Goal: Information Seeking & Learning: Learn about a topic

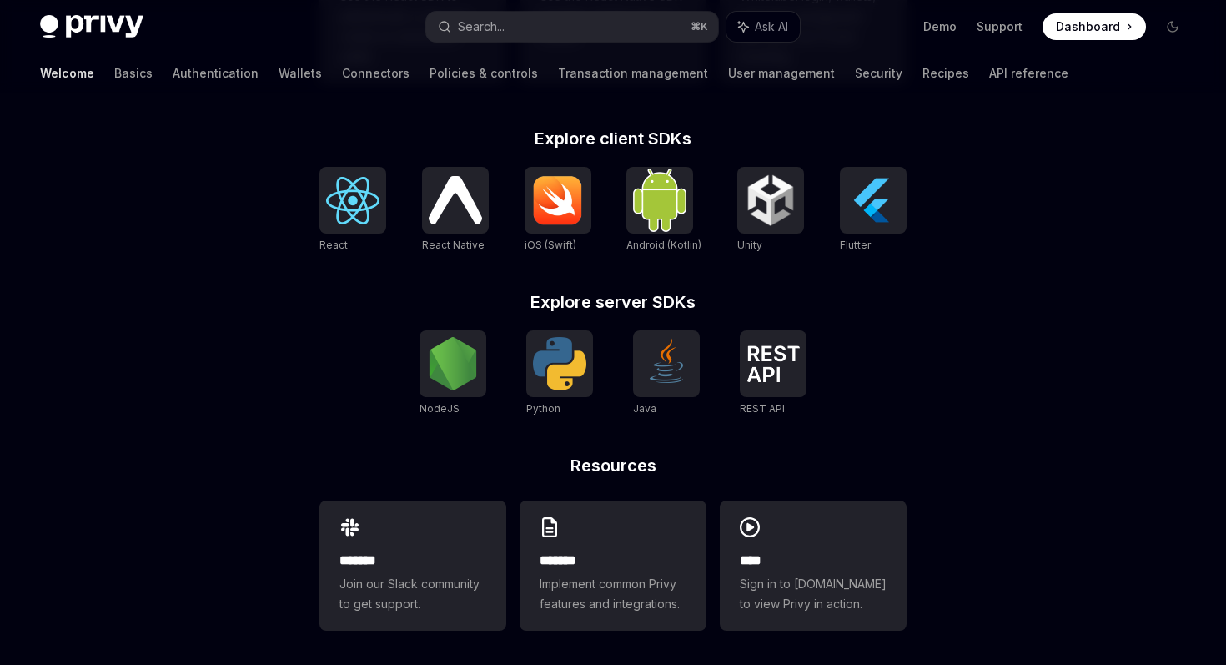
scroll to position [661, 0]
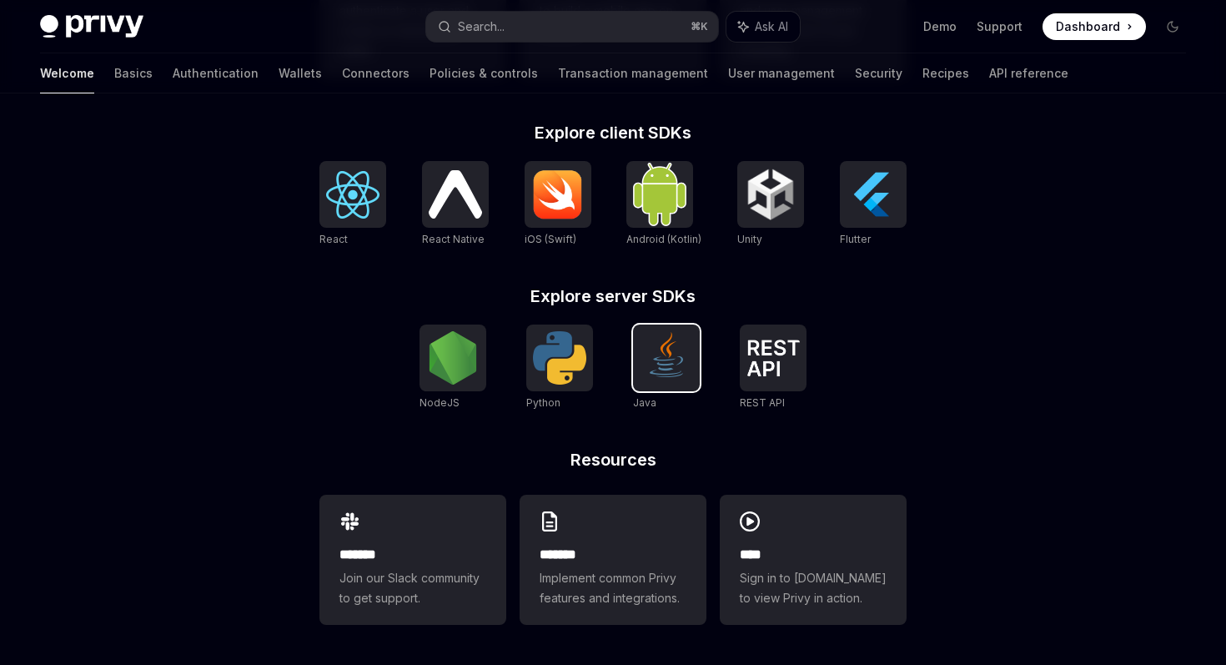
click at [683, 364] on img at bounding box center [666, 357] width 53 height 53
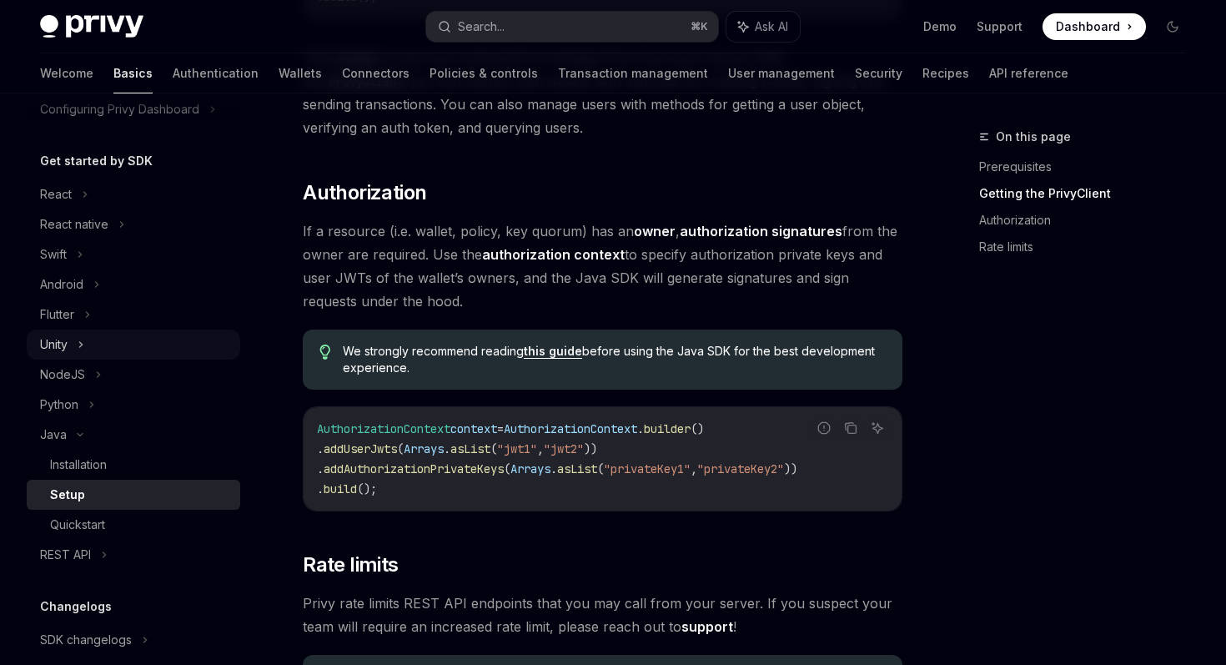
scroll to position [147, 0]
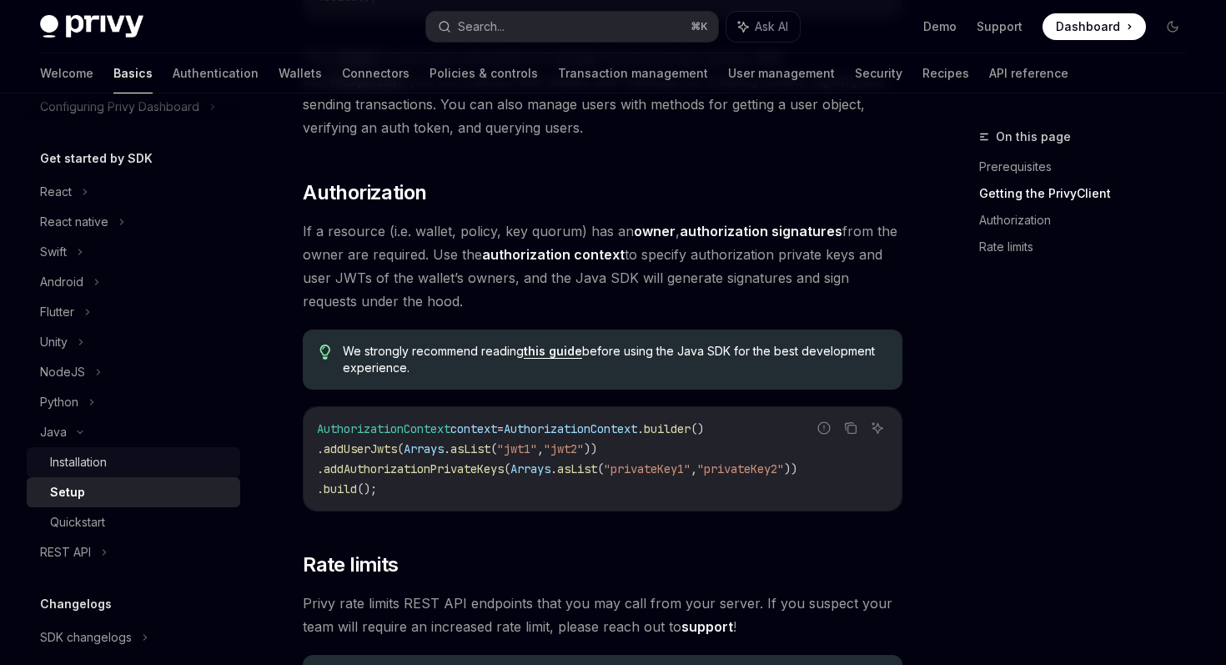
click at [104, 458] on div "Installation" at bounding box center [78, 462] width 57 height 20
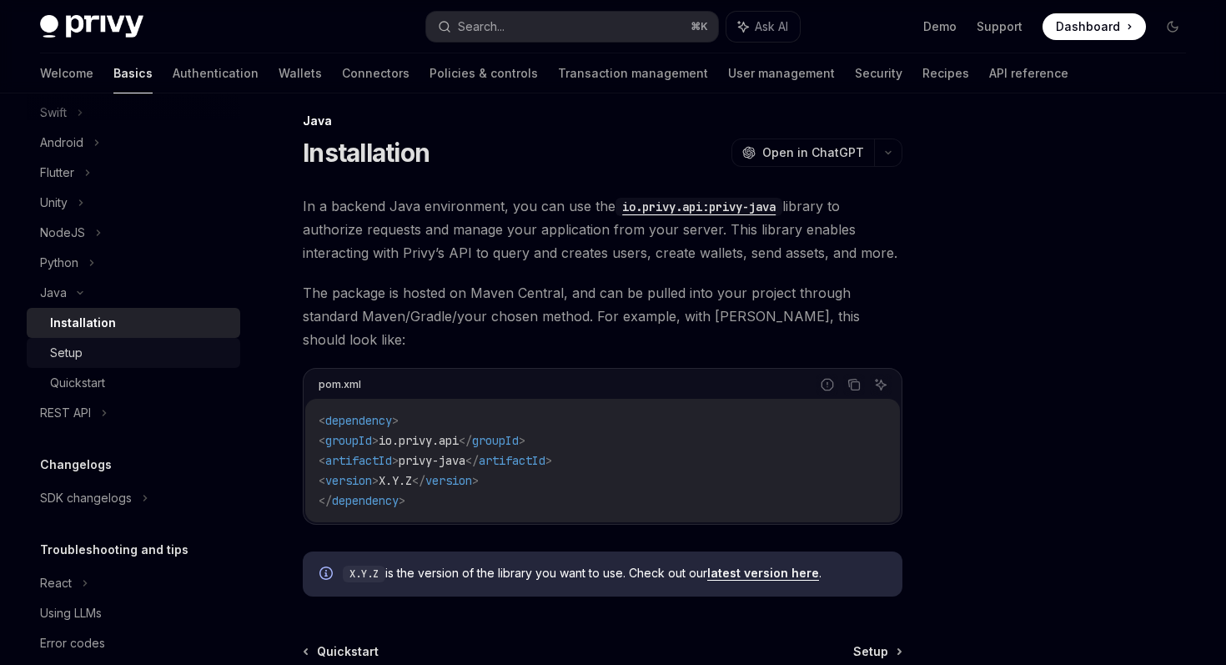
scroll to position [291, 0]
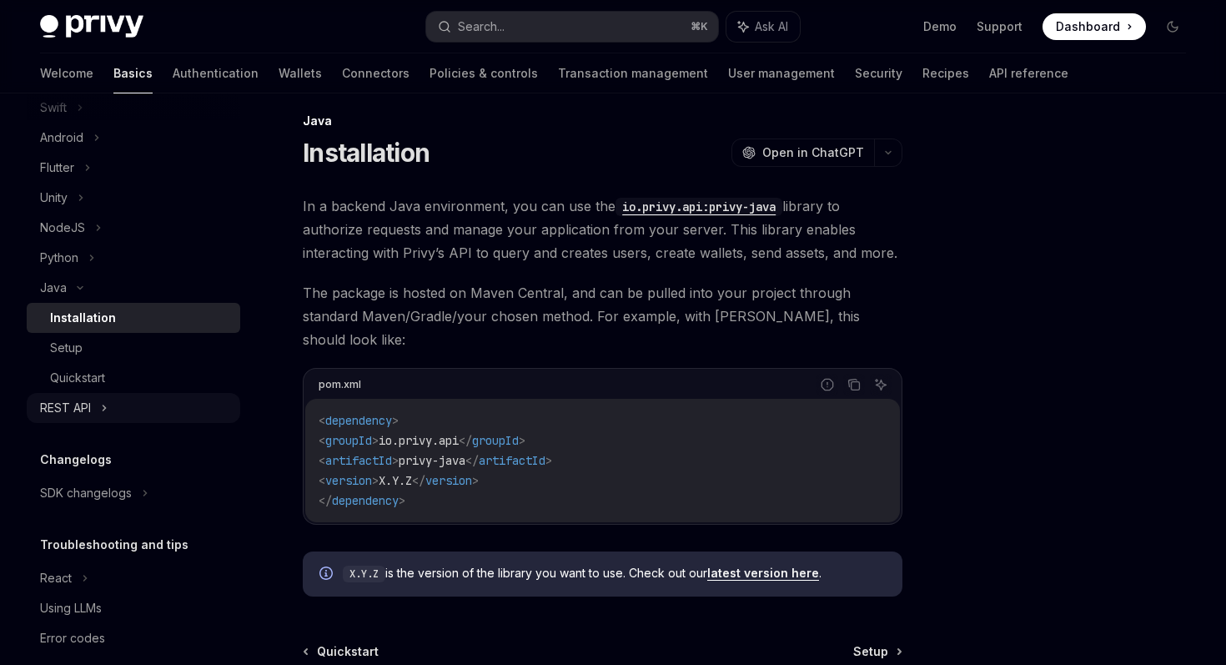
click at [82, 405] on div "REST API" at bounding box center [65, 408] width 51 height 20
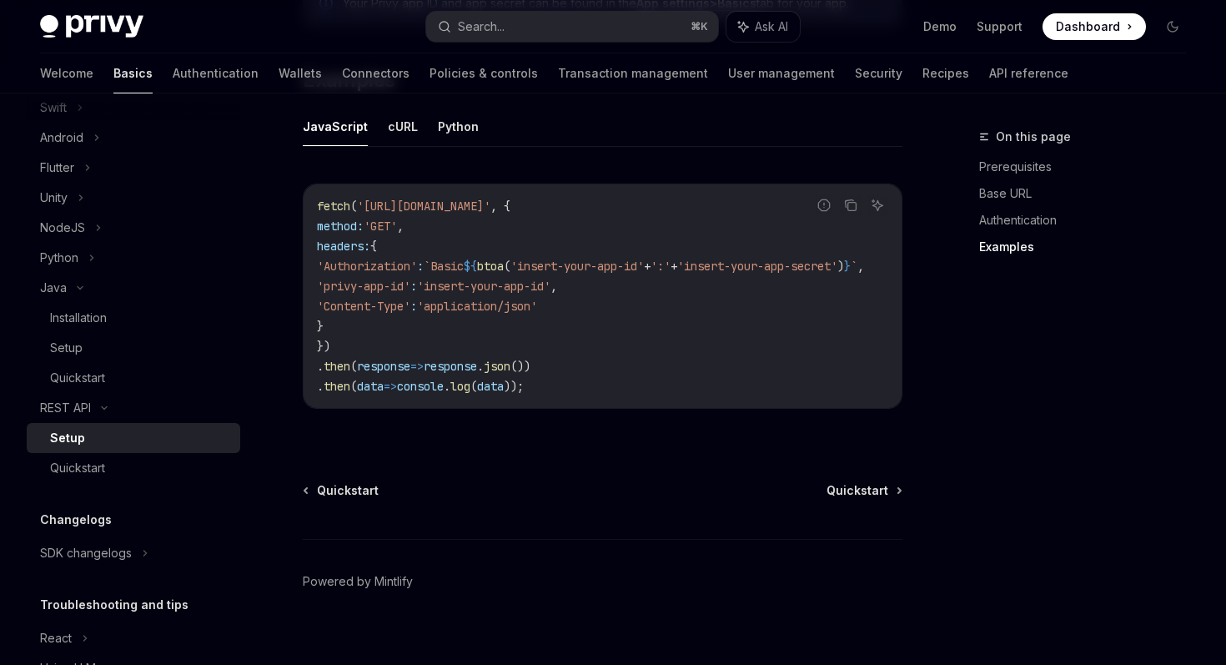
scroll to position [891, 0]
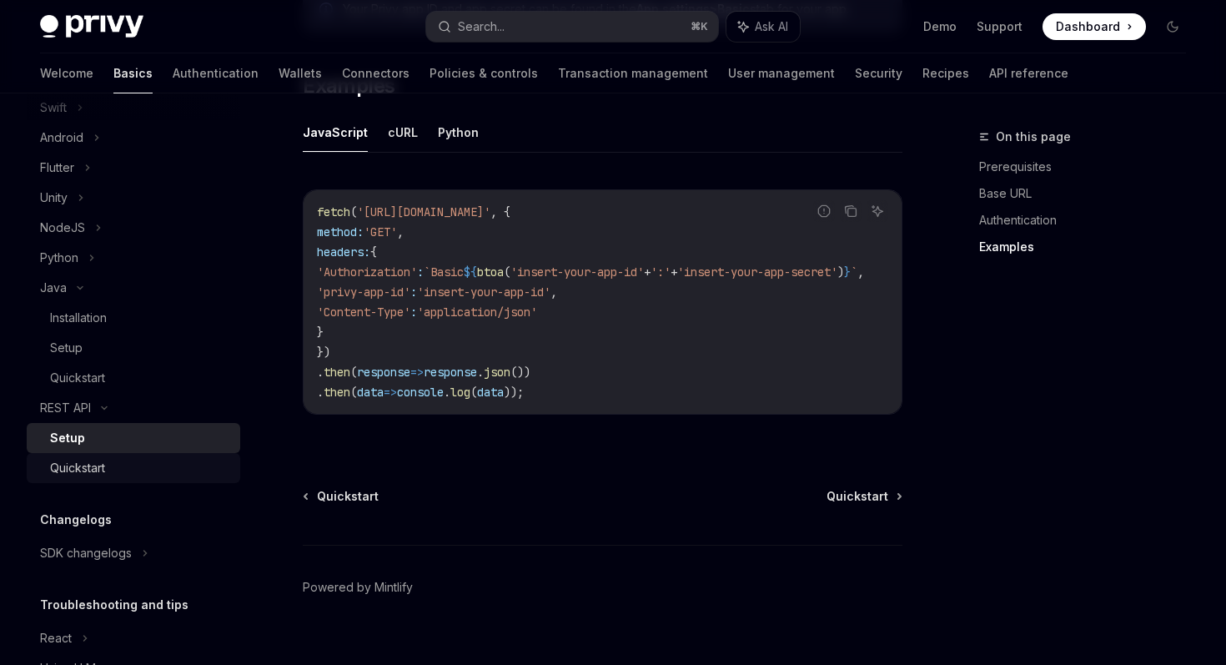
click at [105, 468] on div "Quickstart" at bounding box center [77, 468] width 55 height 20
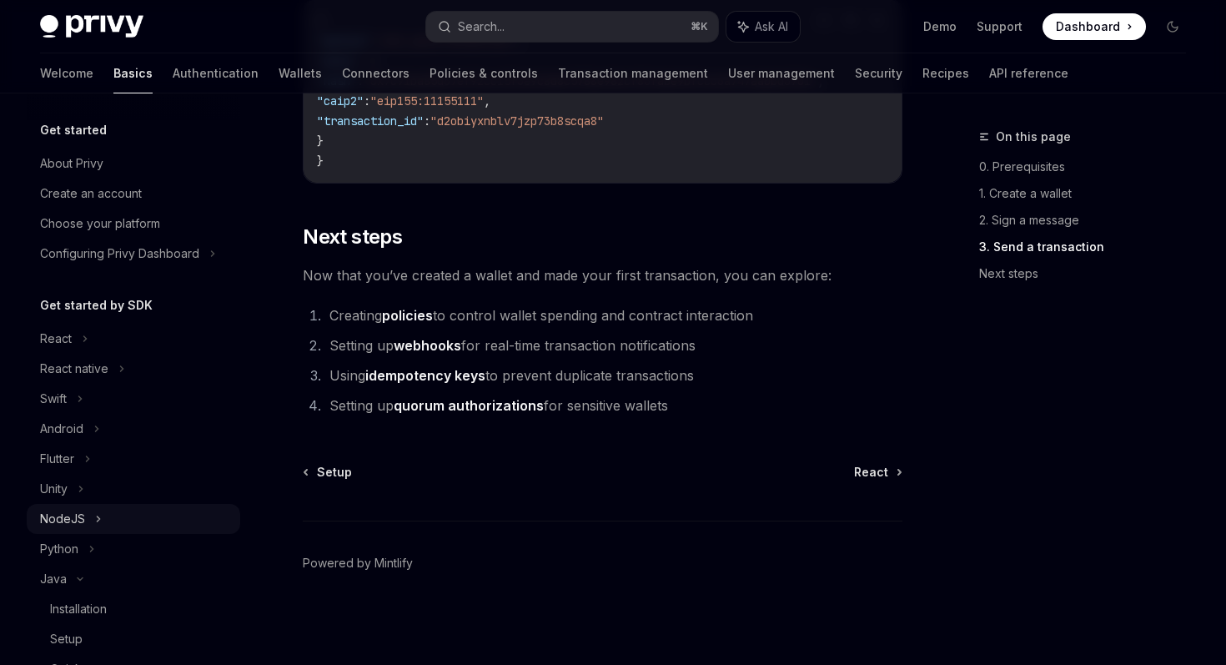
click at [87, 521] on div "NodeJS" at bounding box center [133, 519] width 213 height 30
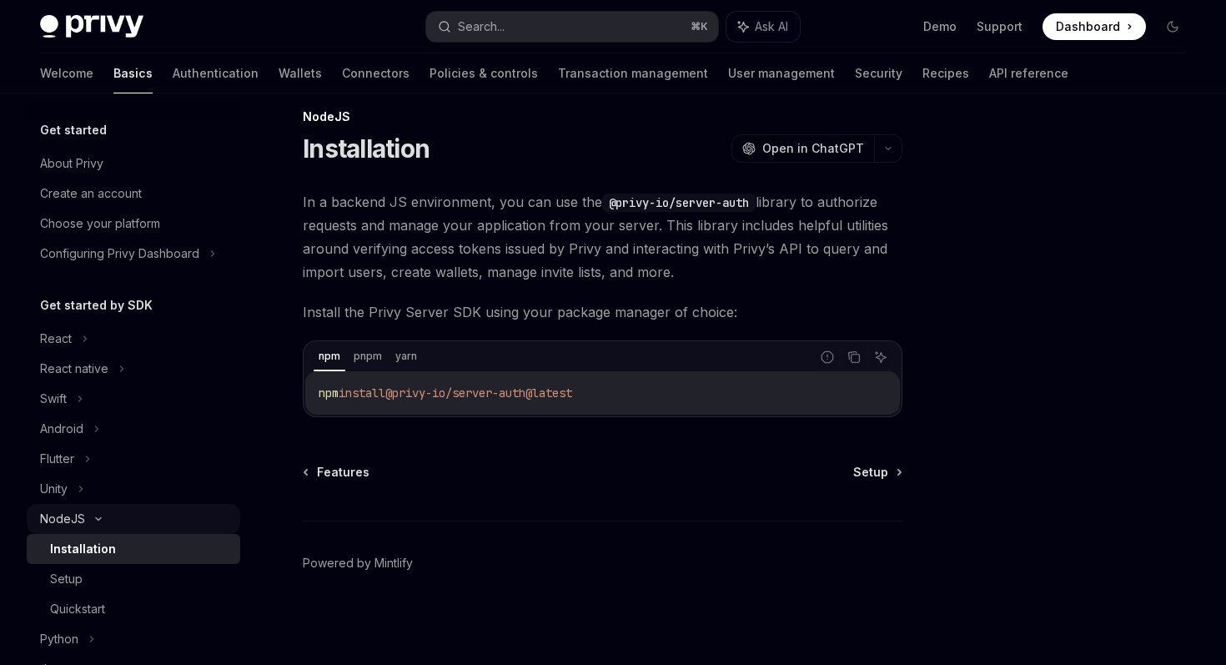
scroll to position [20, 0]
click at [95, 592] on link "Setup" at bounding box center [133, 579] width 213 height 30
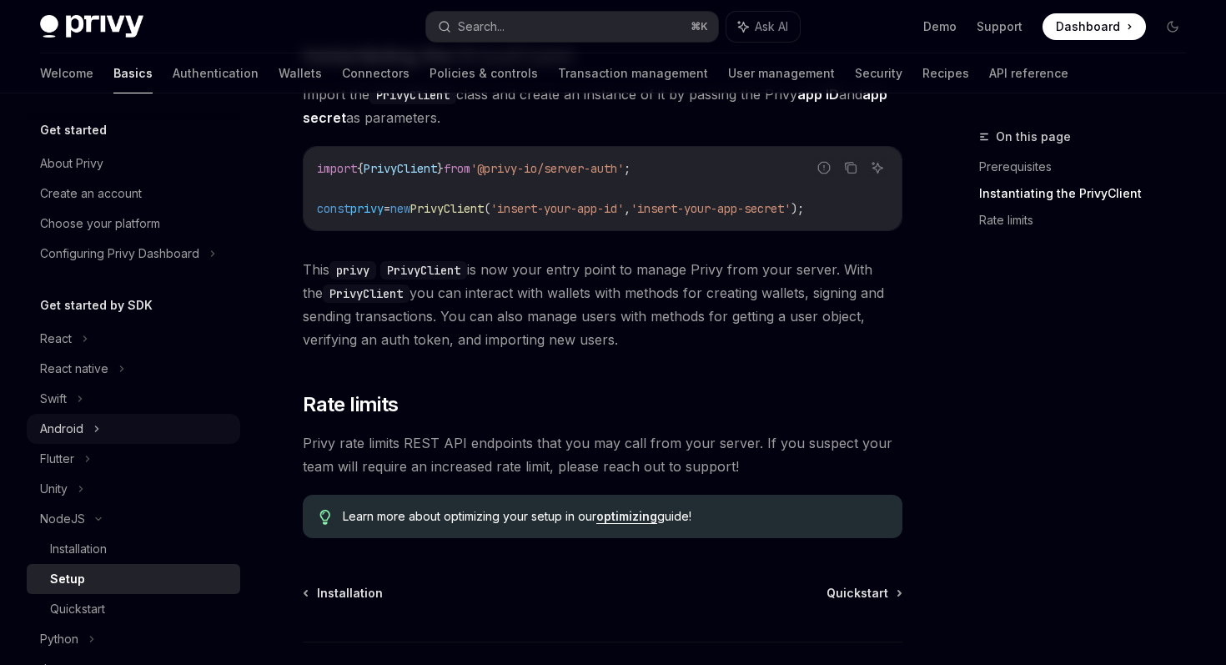
scroll to position [463, 0]
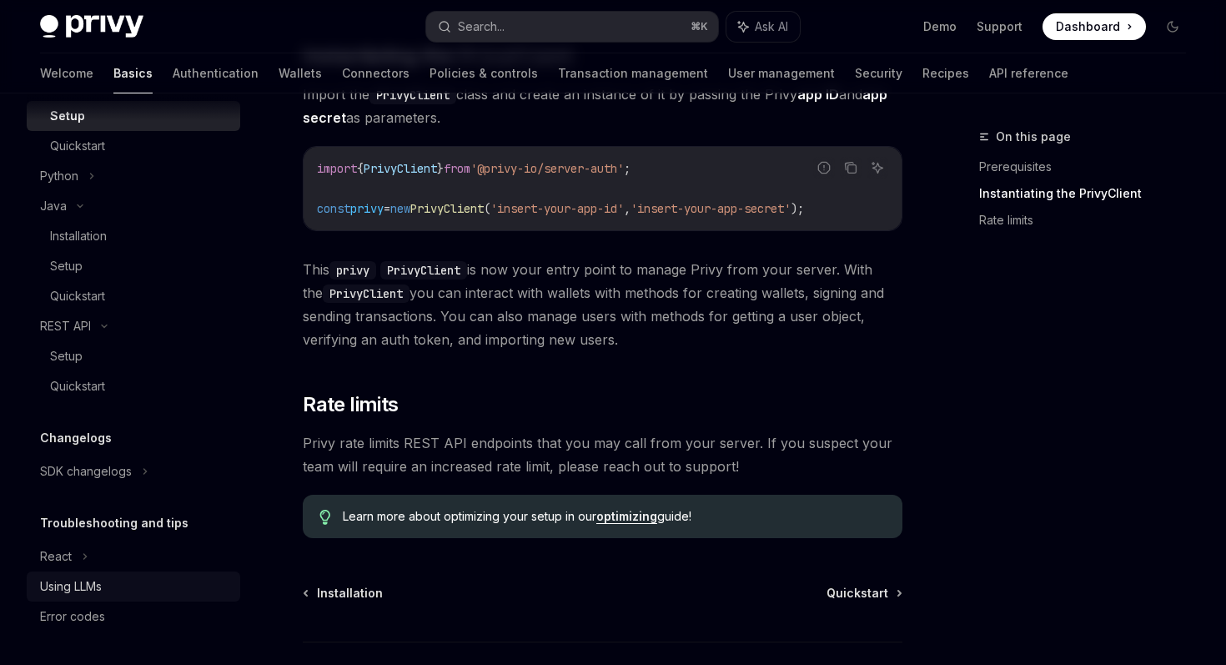
click at [94, 595] on div "Using LLMs" at bounding box center [71, 586] width 62 height 20
type textarea "*"
